Goal: Information Seeking & Learning: Learn about a topic

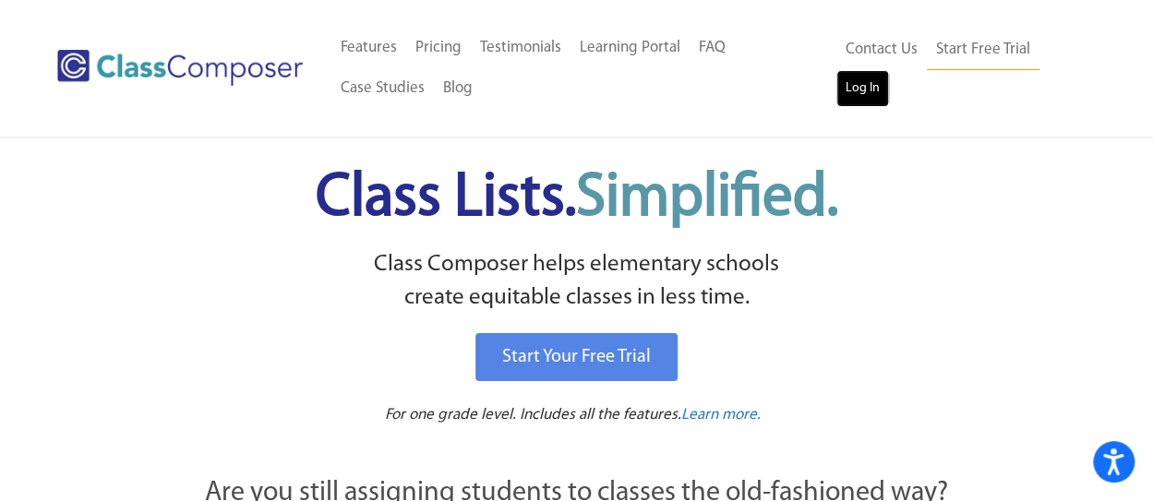
click at [864, 84] on link "Log In" at bounding box center [863, 88] width 53 height 37
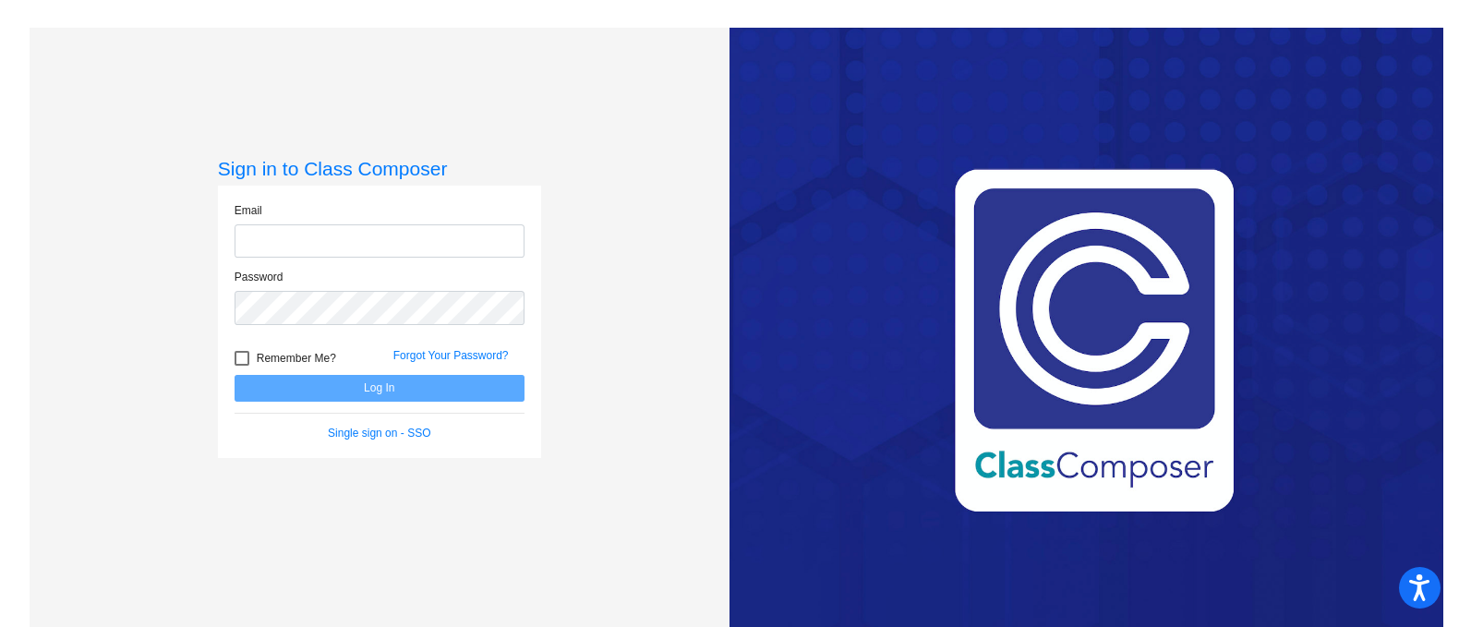
type input "[EMAIL_ADDRESS][DOMAIN_NAME]"
click at [390, 394] on button "Log In" at bounding box center [380, 388] width 290 height 27
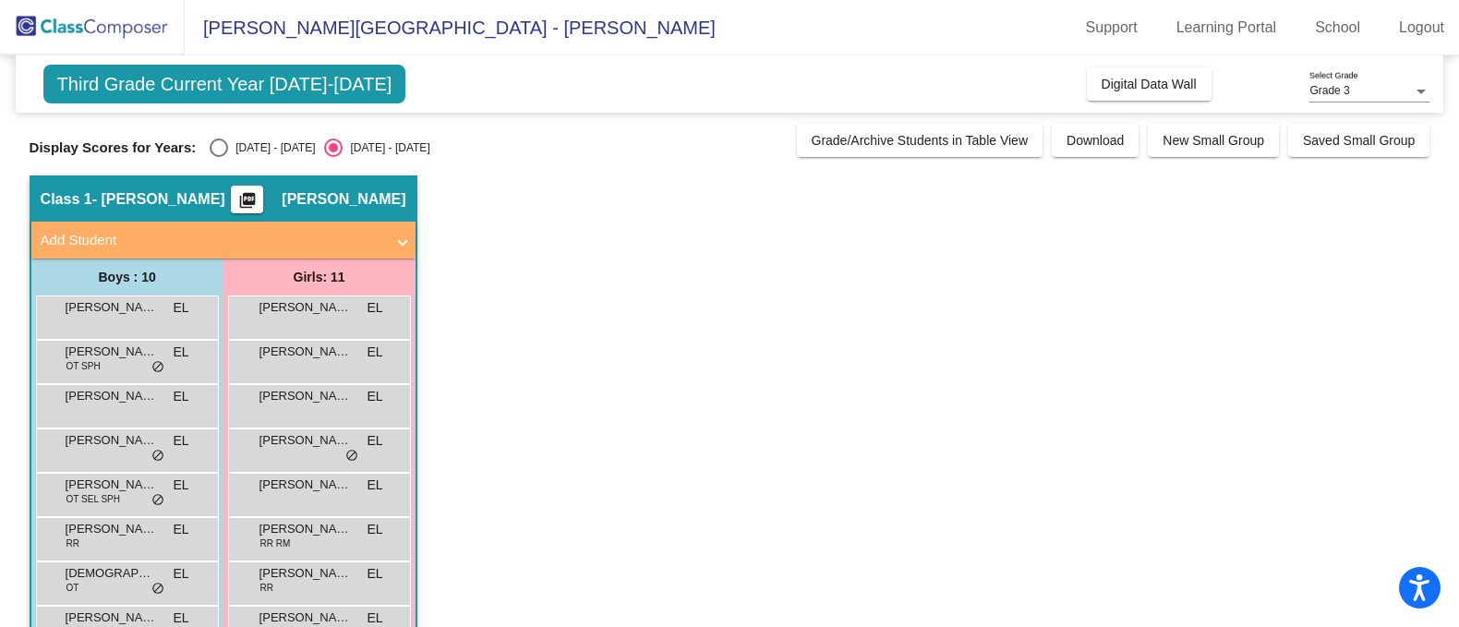
click at [217, 149] on div "Select an option" at bounding box center [219, 148] width 18 height 18
click at [218, 157] on input "[DATE] - [DATE]" at bounding box center [218, 157] width 1 height 1
radio input "true"
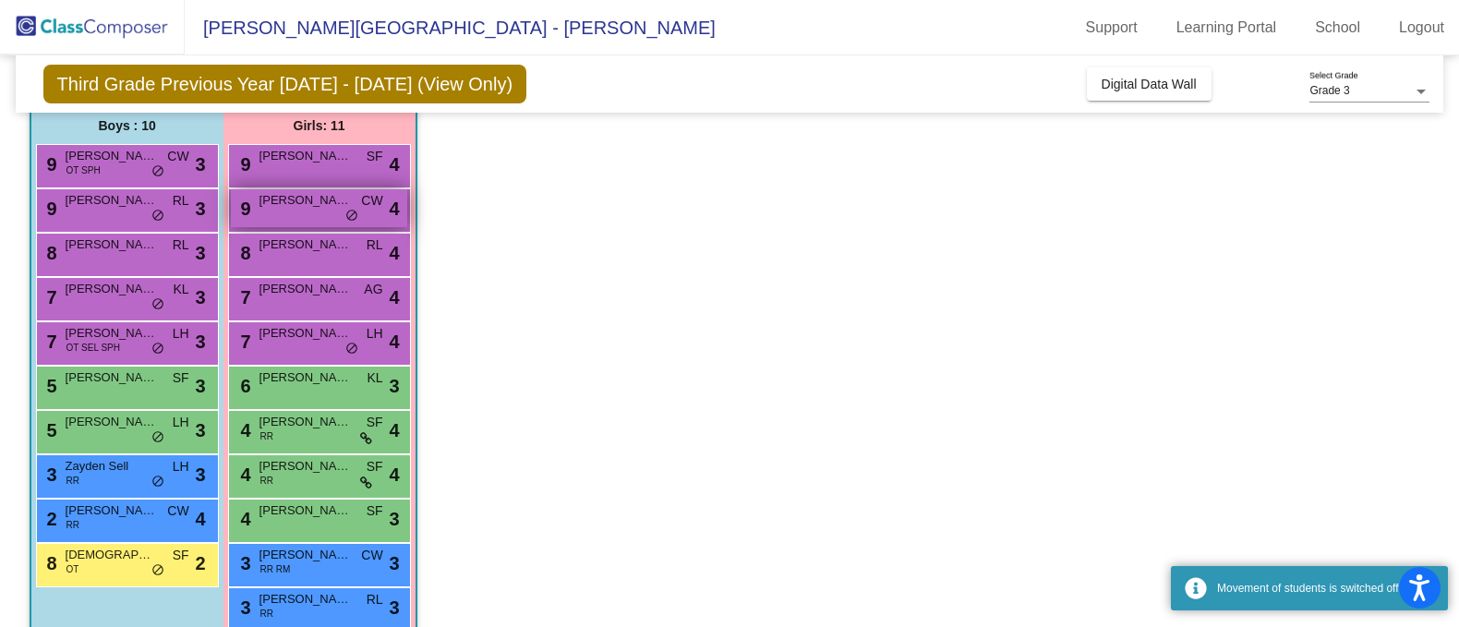
scroll to position [184, 0]
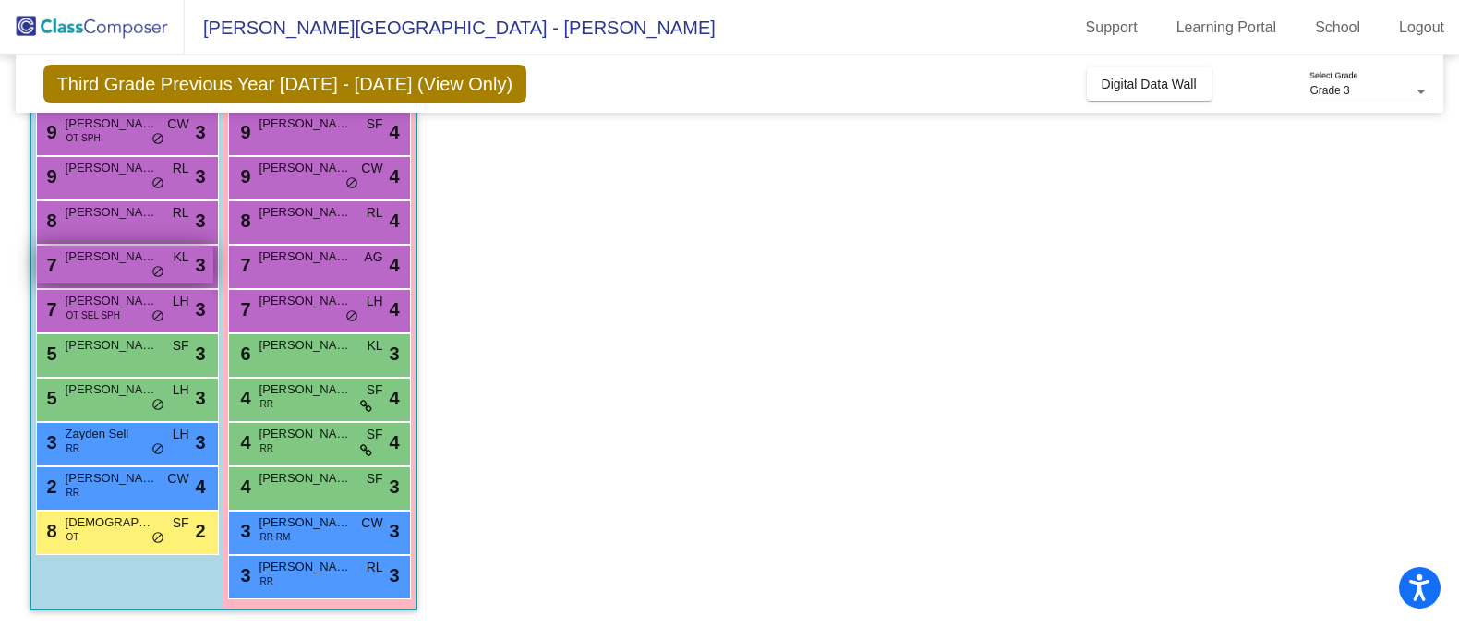
click at [96, 260] on span "[PERSON_NAME]" at bounding box center [112, 256] width 92 height 18
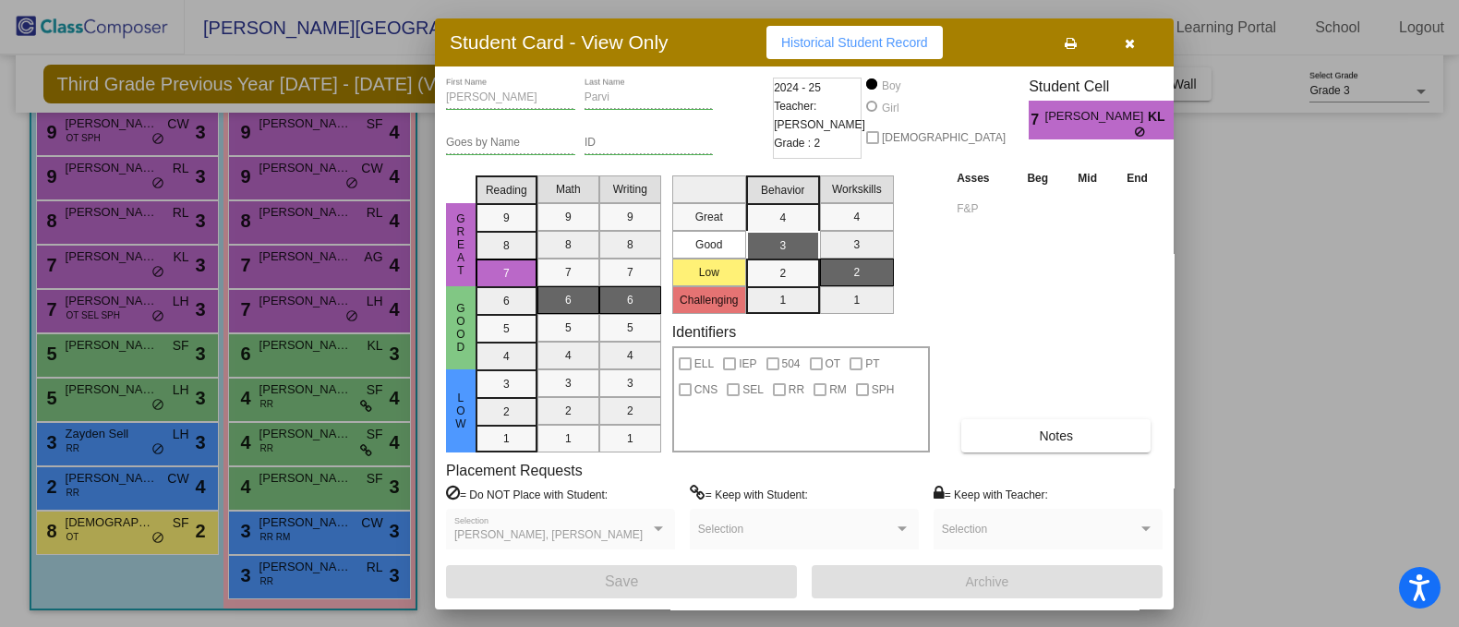
click at [833, 47] on span "Historical Student Record" at bounding box center [854, 42] width 147 height 15
click at [1125, 37] on icon "button" at bounding box center [1130, 43] width 10 height 13
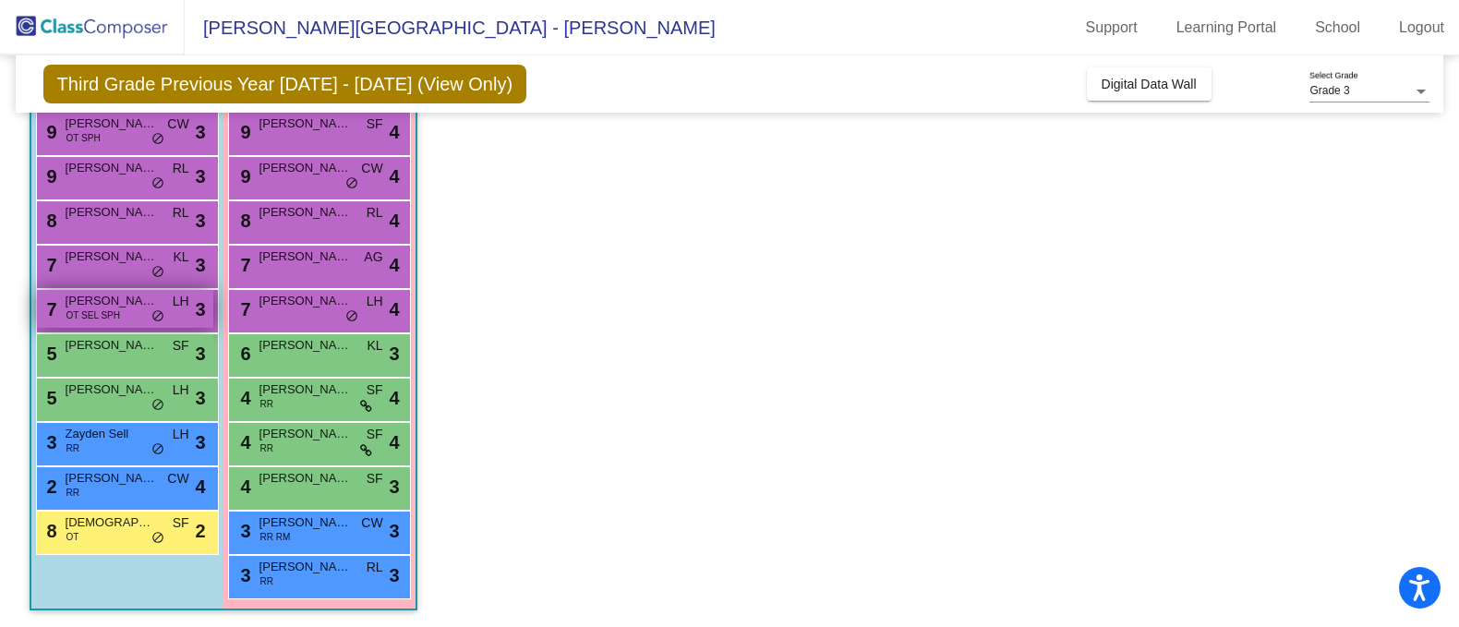
click at [144, 307] on span "[PERSON_NAME]" at bounding box center [112, 301] width 92 height 18
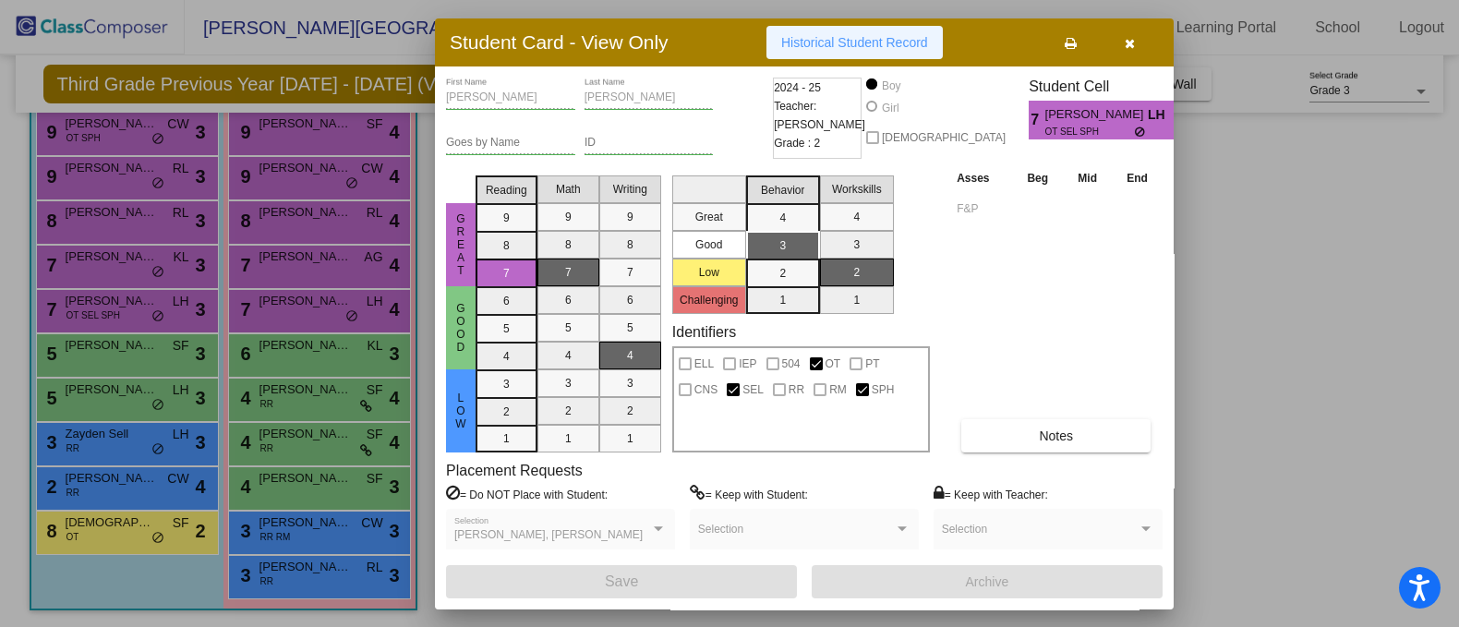
click at [880, 43] on span "Historical Student Record" at bounding box center [854, 42] width 147 height 15
